Goal: Communication & Community: Share content

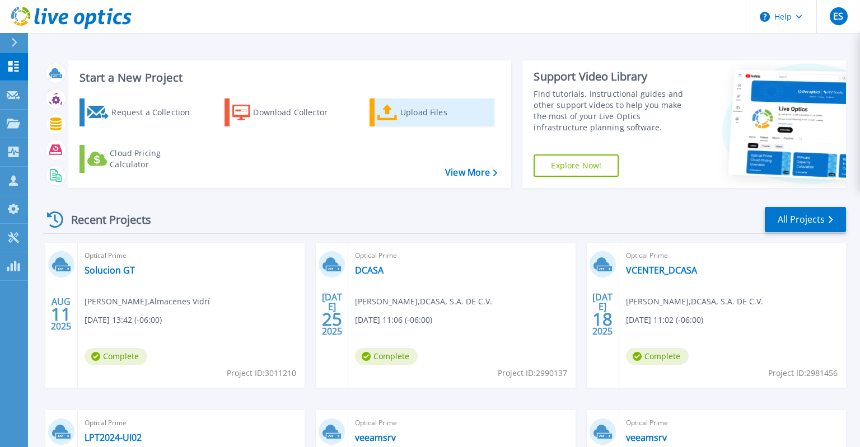
click at [393, 120] on icon at bounding box center [387, 113] width 20 height 16
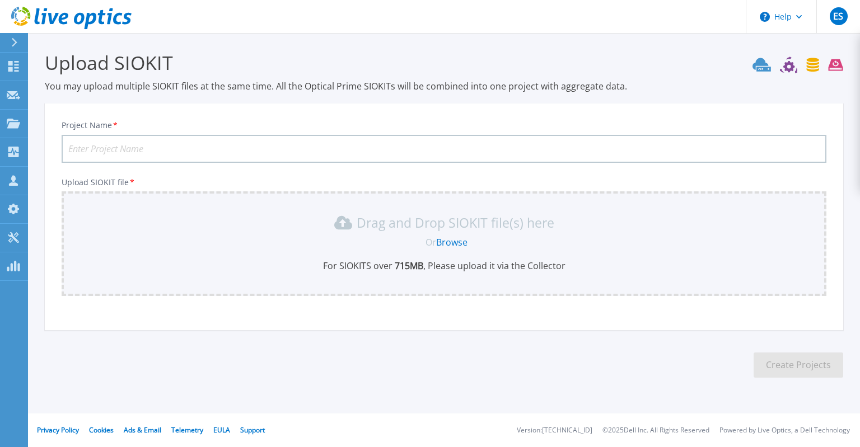
click at [452, 241] on link "Browse" at bounding box center [451, 242] width 31 height 12
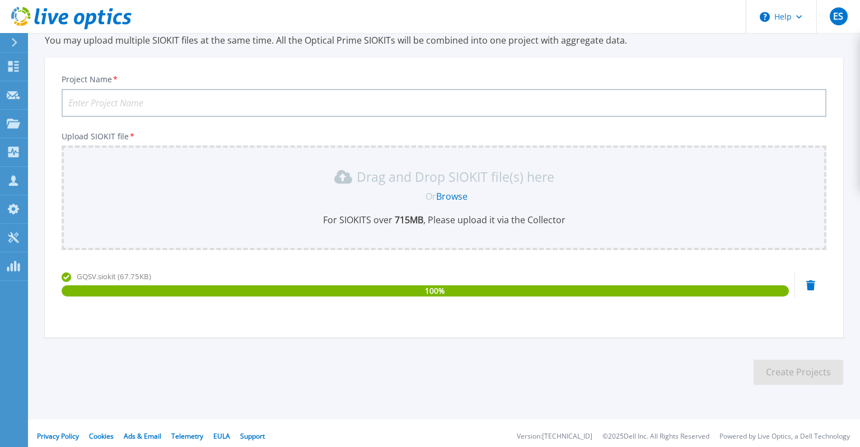
scroll to position [51, 0]
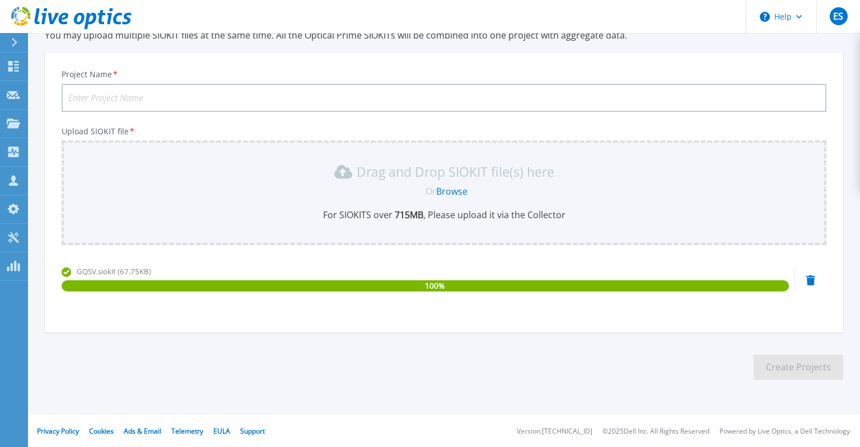
click at [216, 91] on input "Project Name *" at bounding box center [444, 98] width 765 height 28
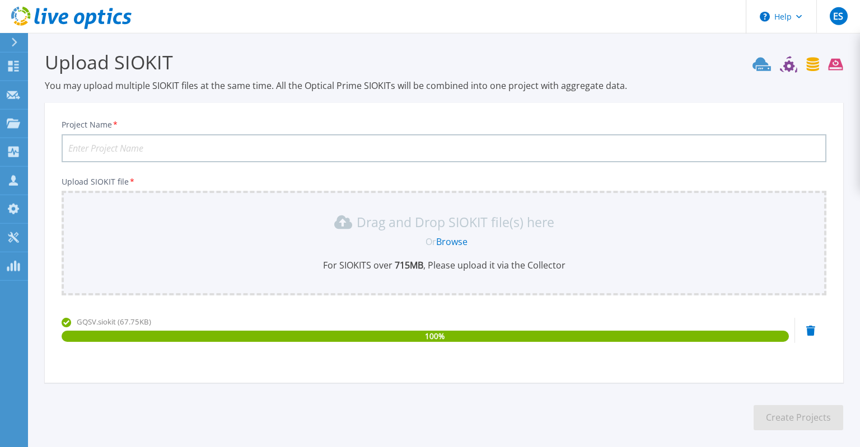
scroll to position [0, 0]
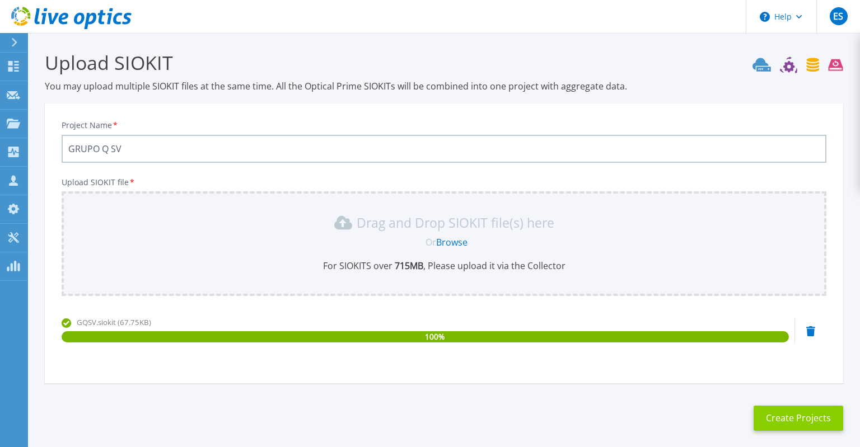
type input "GRUPO Q SV"
click at [798, 418] on button "Create Projects" at bounding box center [799, 418] width 90 height 25
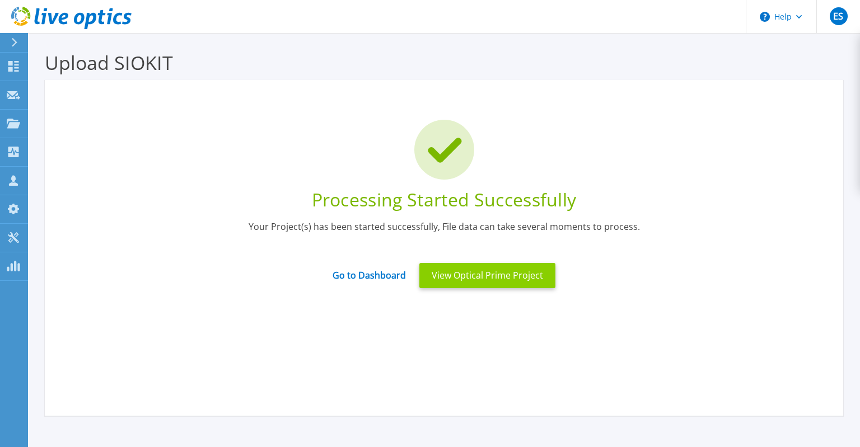
click at [524, 286] on button "View Optical Prime Project" at bounding box center [487, 275] width 136 height 25
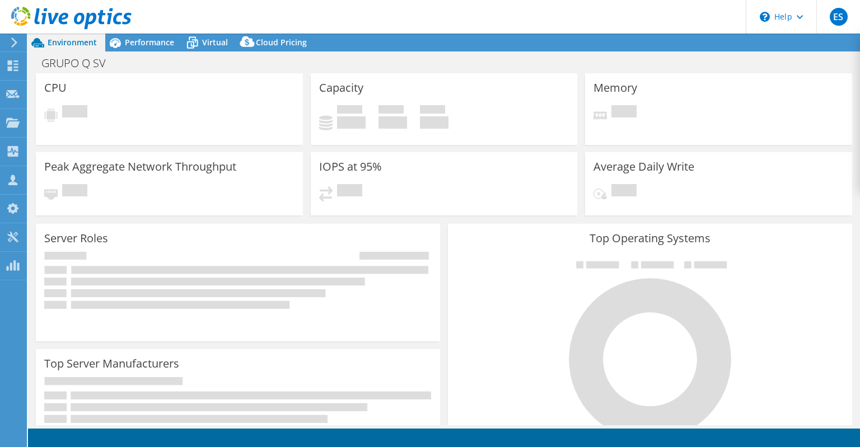
select select "USD"
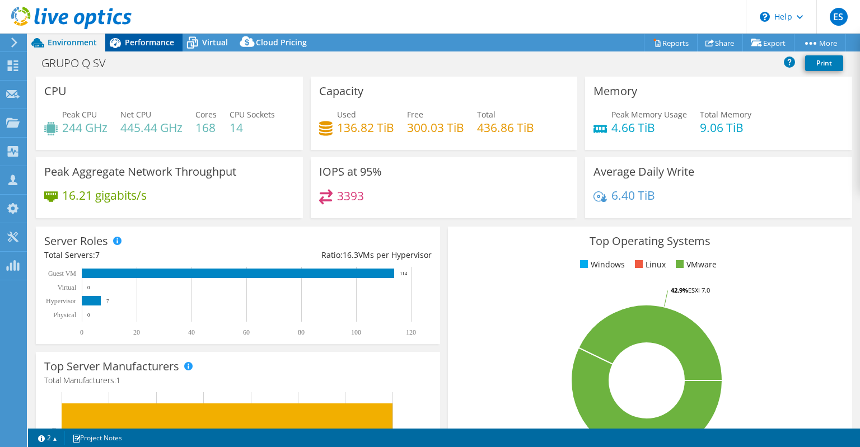
click at [151, 43] on span "Performance" at bounding box center [149, 42] width 49 height 11
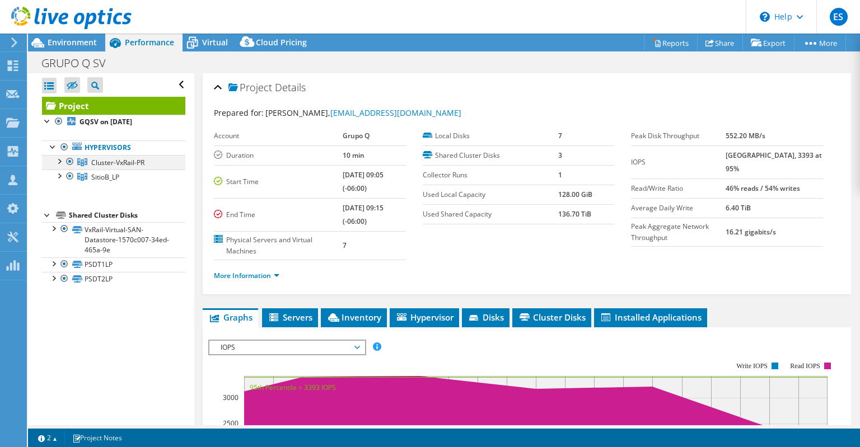
click at [57, 158] on div at bounding box center [58, 160] width 11 height 11
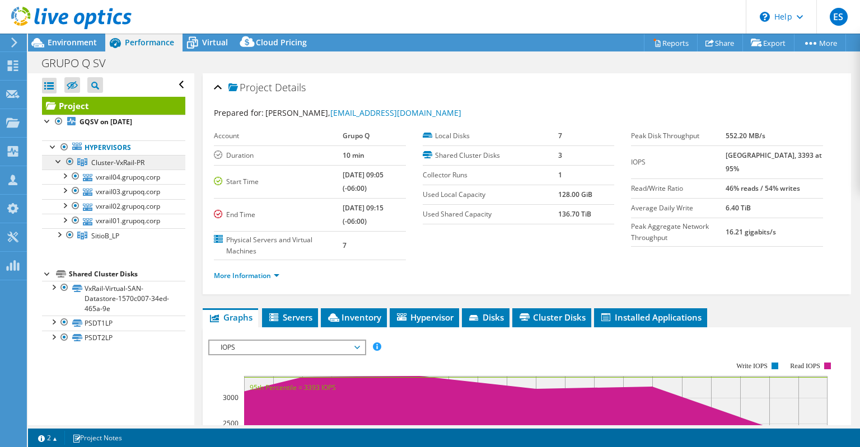
click at [128, 166] on span "Cluster-VxRail-PR" at bounding box center [117, 163] width 53 height 10
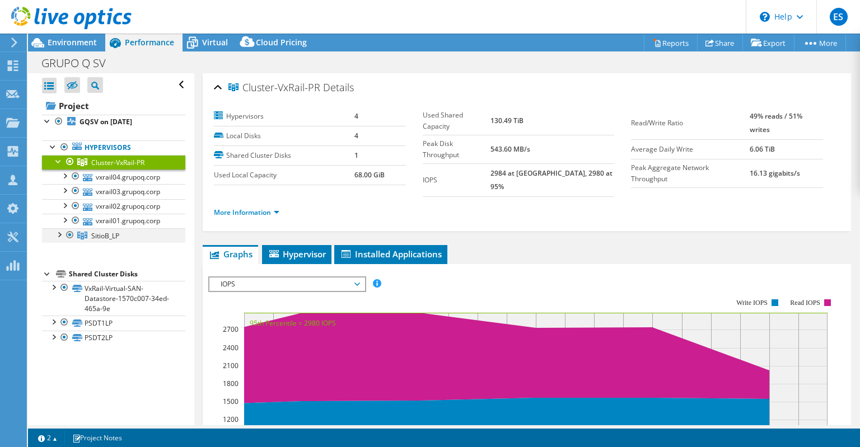
click at [58, 236] on div at bounding box center [58, 233] width 11 height 11
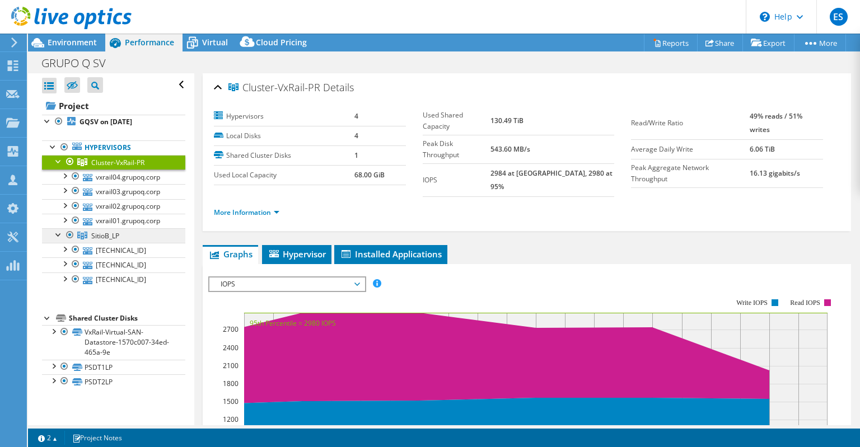
click at [114, 236] on span "SitioB_LP" at bounding box center [105, 236] width 28 height 10
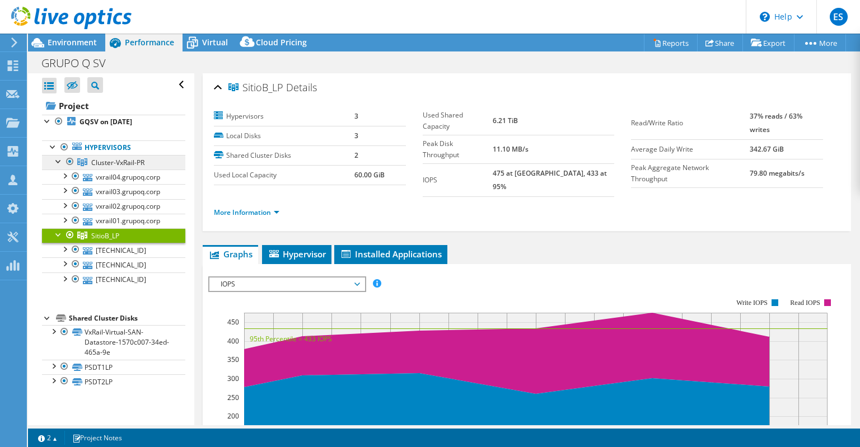
click at [113, 164] on span "Cluster-VxRail-PR" at bounding box center [117, 163] width 53 height 10
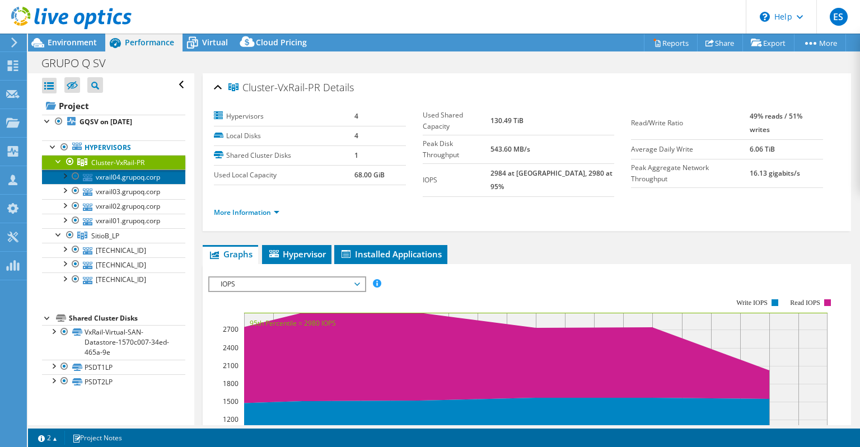
click at [155, 179] on link "vxrail04.grupoq.corp" at bounding box center [113, 177] width 143 height 15
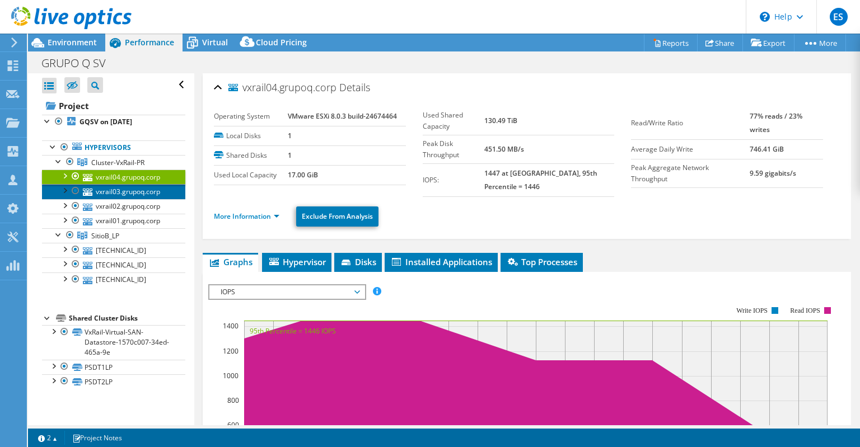
click at [155, 188] on link "vxrail03.grupoq.corp" at bounding box center [113, 191] width 143 height 15
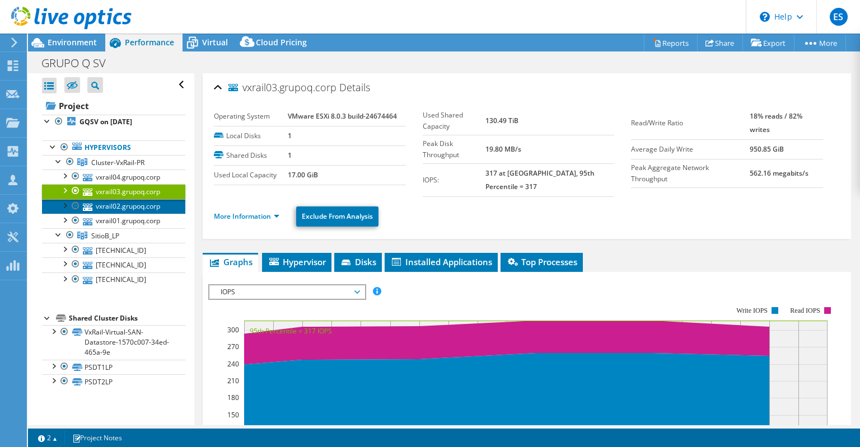
click at [157, 205] on link "vxrail02.grupoq.corp" at bounding box center [113, 206] width 143 height 15
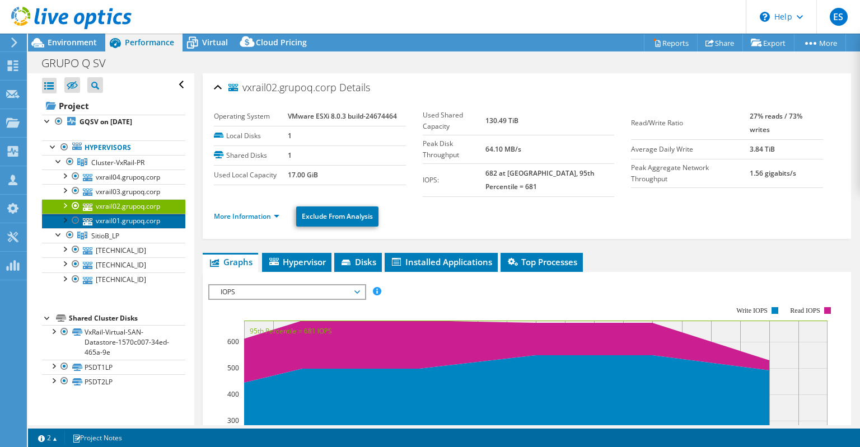
click at [160, 218] on link "vxrail01.grupoq.corp" at bounding box center [113, 221] width 143 height 15
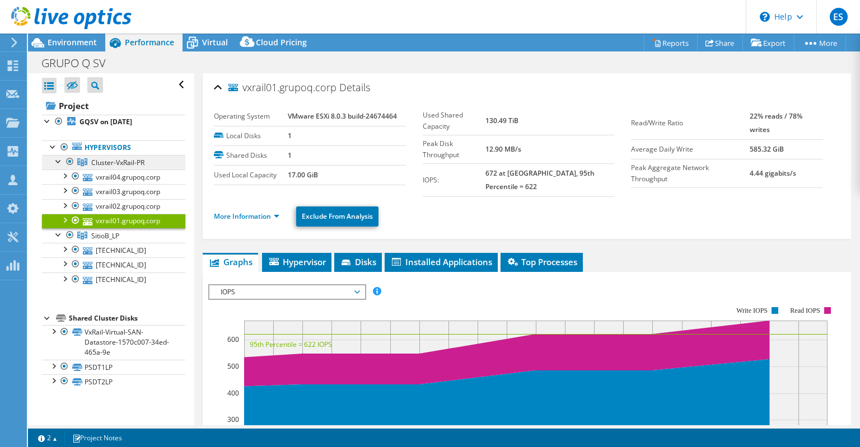
click at [136, 165] on span "Cluster-VxRail-PR" at bounding box center [117, 163] width 53 height 10
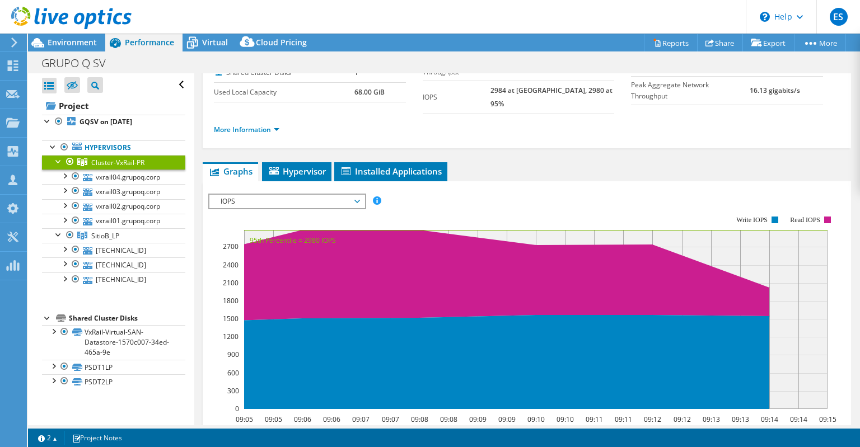
scroll to position [107, 0]
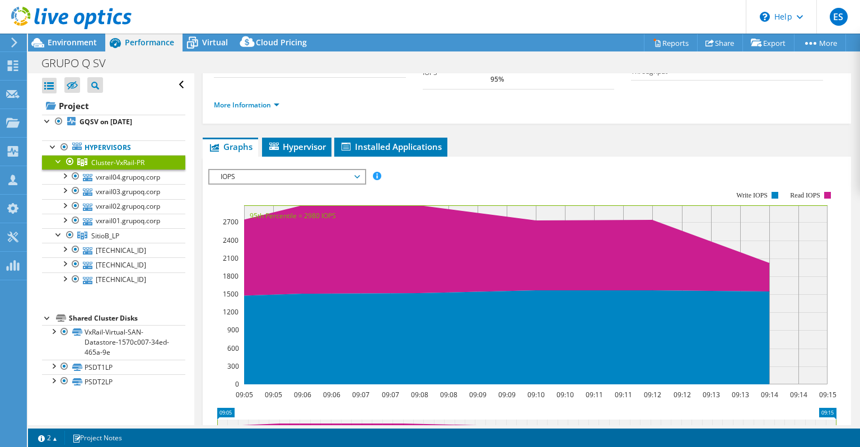
click at [339, 170] on span "IOPS" at bounding box center [287, 176] width 144 height 13
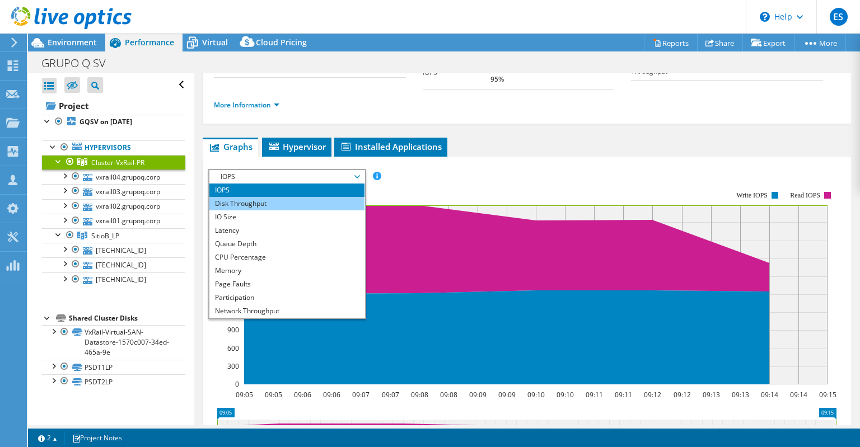
click at [272, 197] on li "Disk Throughput" at bounding box center [286, 203] width 155 height 13
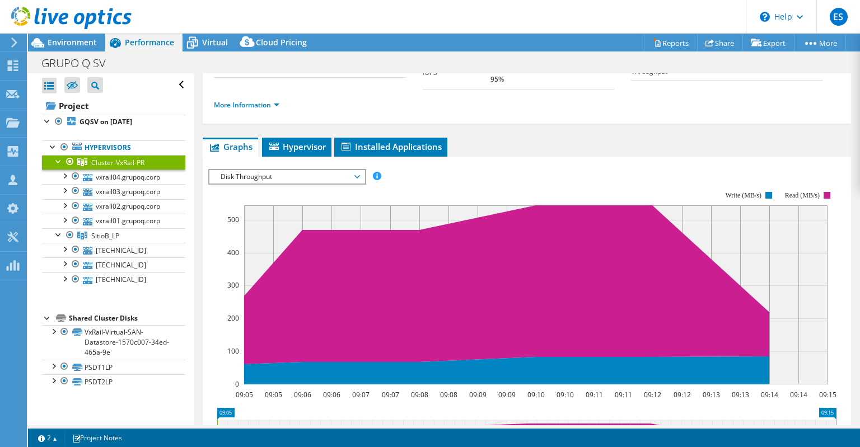
click at [302, 170] on span "Disk Throughput" at bounding box center [287, 176] width 144 height 13
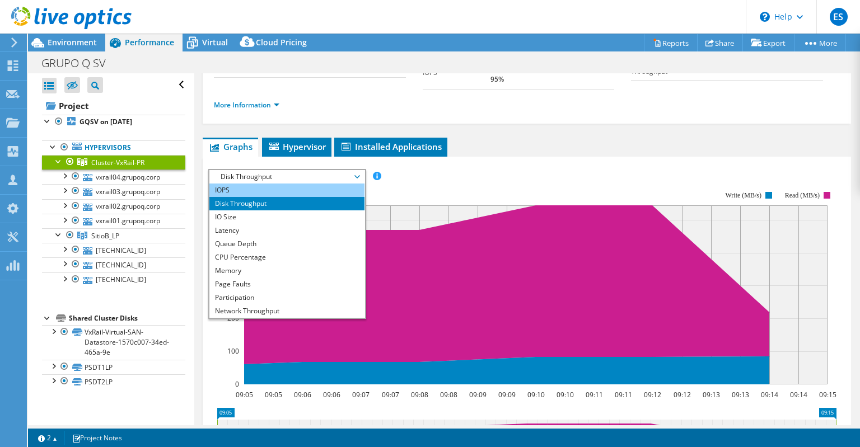
click at [268, 184] on li "IOPS" at bounding box center [286, 190] width 155 height 13
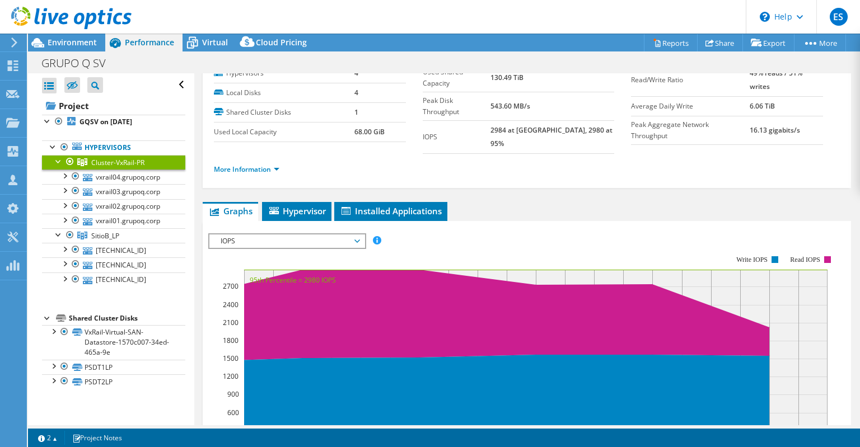
scroll to position [0, 0]
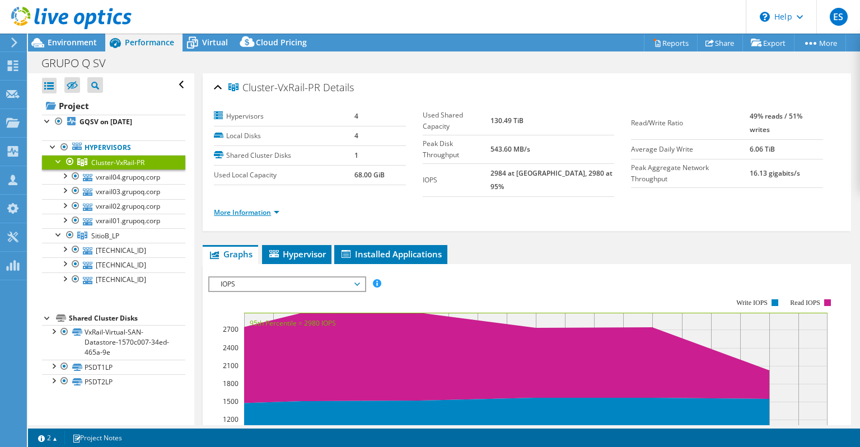
click at [276, 208] on link "More Information" at bounding box center [246, 213] width 65 height 10
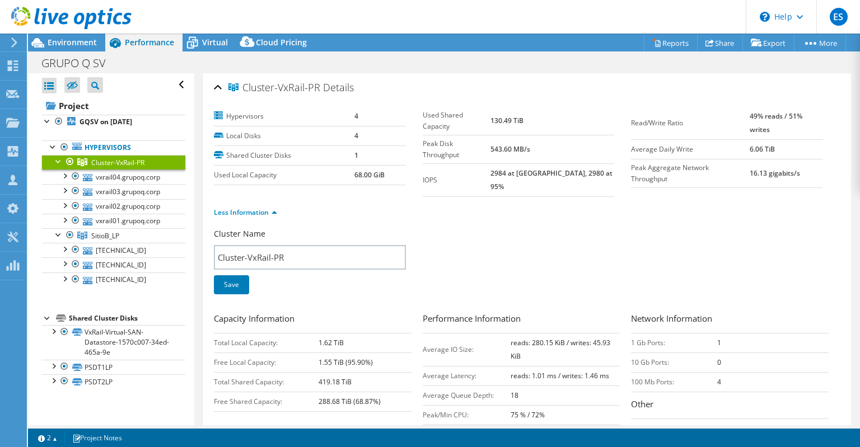
drag, startPoint x: 554, startPoint y: 114, endPoint x: 512, endPoint y: 115, distance: 42.6
click at [512, 115] on tr "Used Shared Capacity 130.49 TiB" at bounding box center [519, 121] width 192 height 29
copy tr "130.49 TiB"
click at [714, 41] on link "Share" at bounding box center [720, 42] width 46 height 17
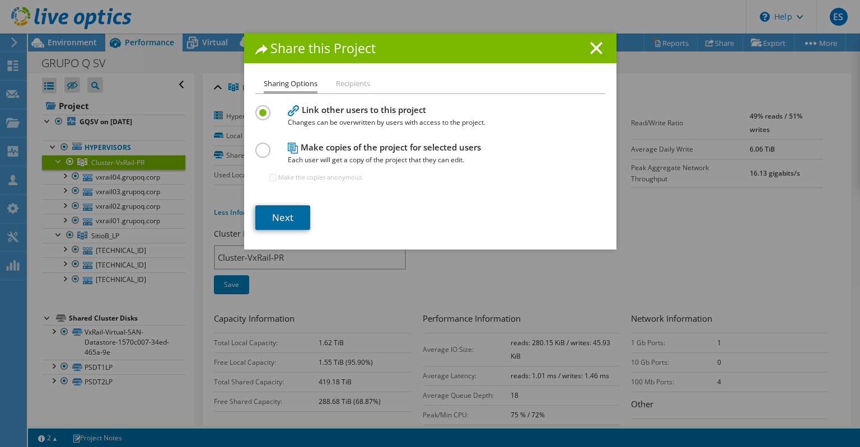
click at [289, 218] on link "Next" at bounding box center [282, 217] width 55 height 25
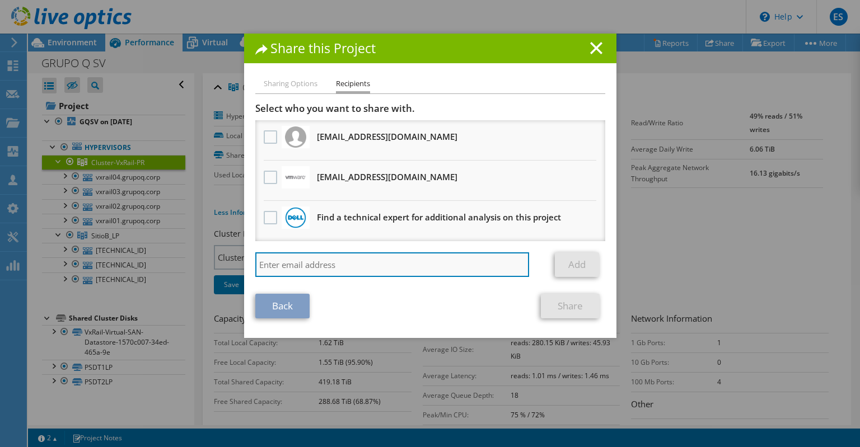
click at [334, 262] on input "search" at bounding box center [392, 264] width 274 height 25
type input "[EMAIL_ADDRESS][DOMAIN_NAME]"
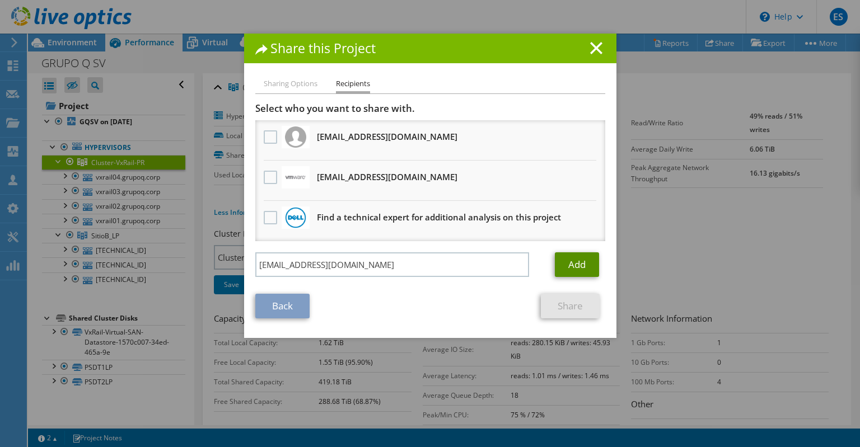
click at [569, 267] on link "Add" at bounding box center [577, 264] width 44 height 25
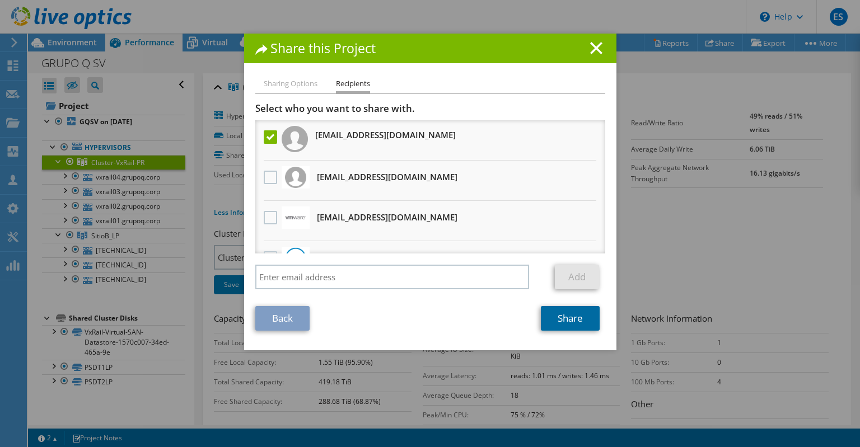
click at [579, 318] on link "Share" at bounding box center [570, 318] width 59 height 25
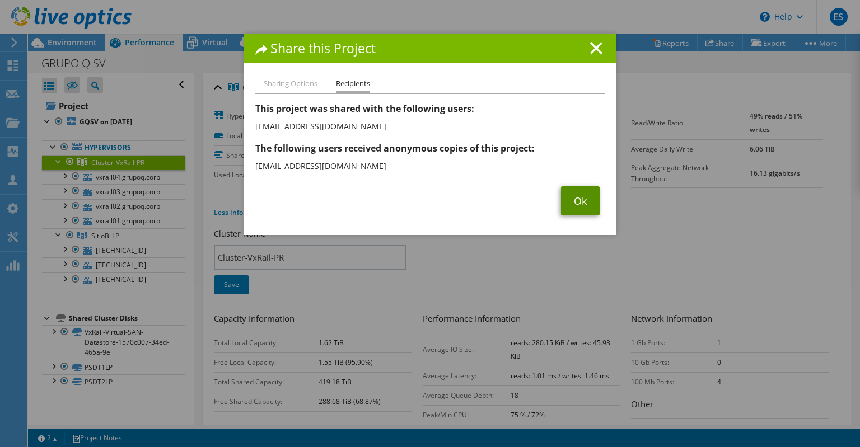
click at [579, 209] on link "Ok" at bounding box center [580, 200] width 39 height 29
